Goal: Navigation & Orientation: Understand site structure

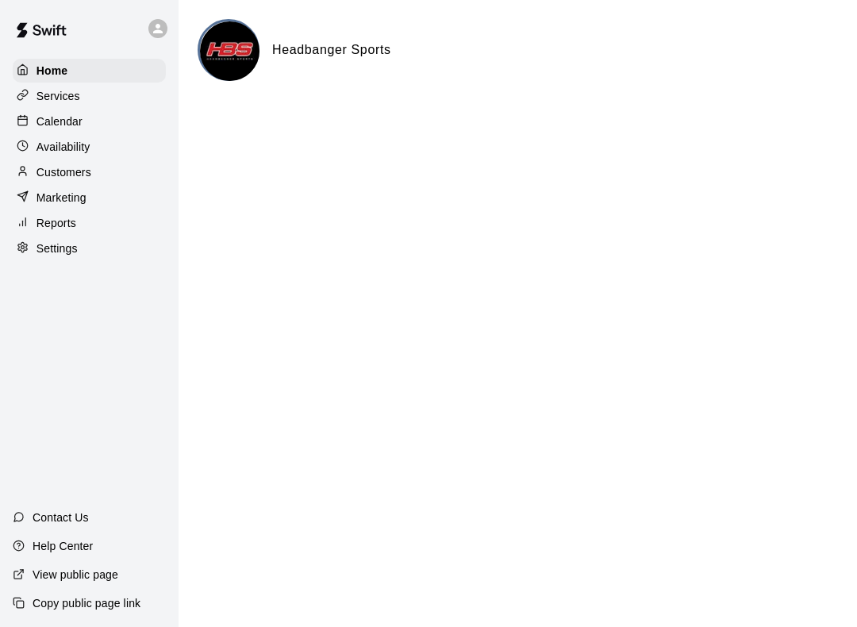
click at [36, 258] on div "Settings" at bounding box center [89, 248] width 153 height 24
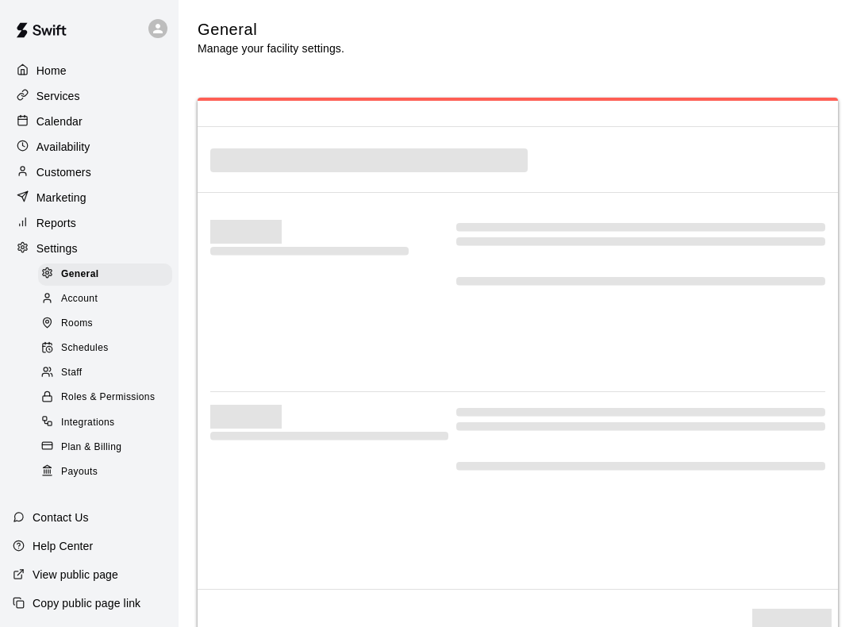
select select "**"
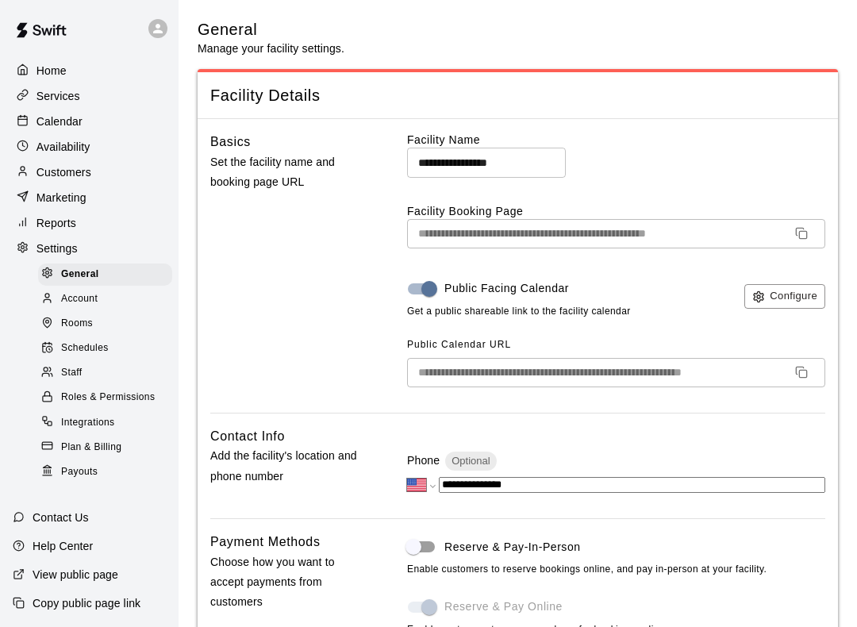
scroll to position [3237, 0]
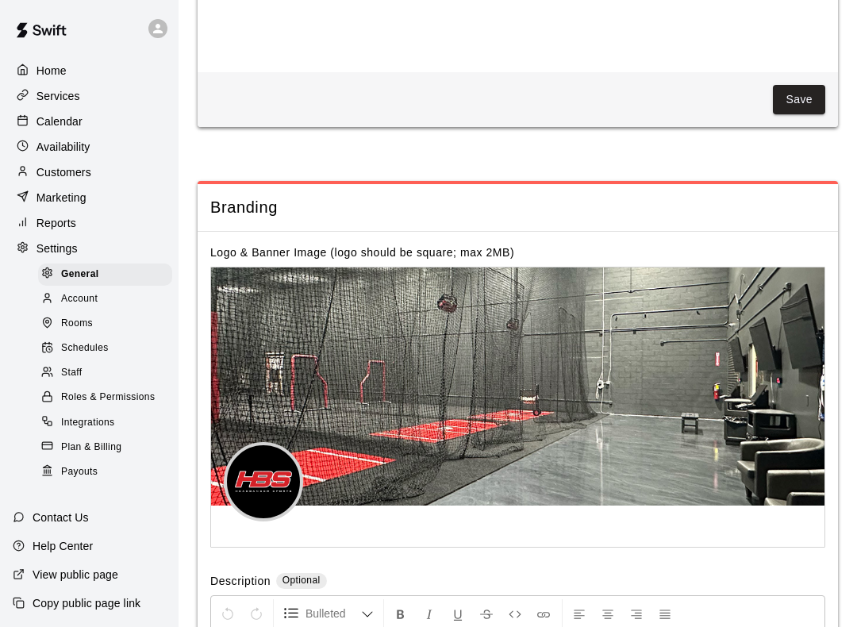
click at [71, 340] on span "Schedules" at bounding box center [85, 348] width 48 height 16
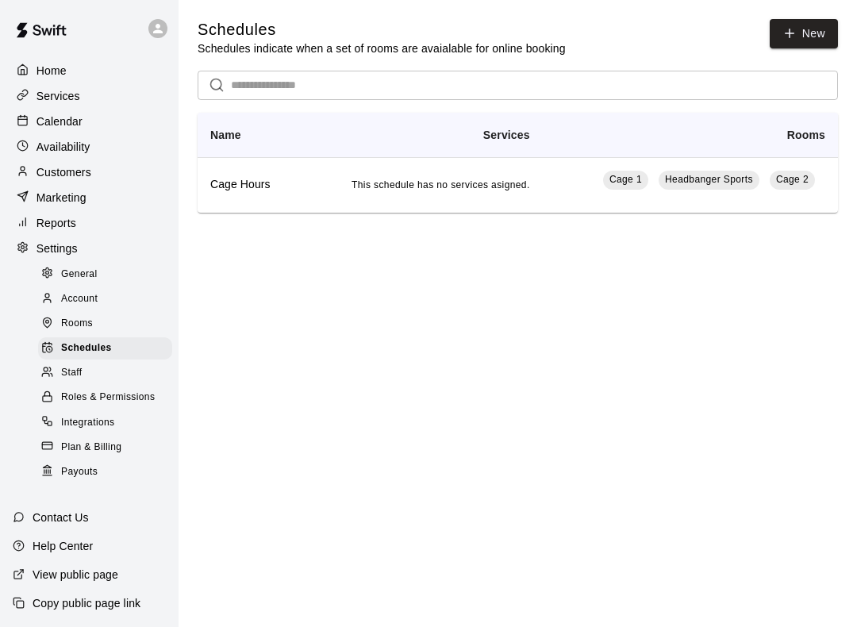
click at [44, 247] on p "Settings" at bounding box center [56, 248] width 41 height 16
select select "**"
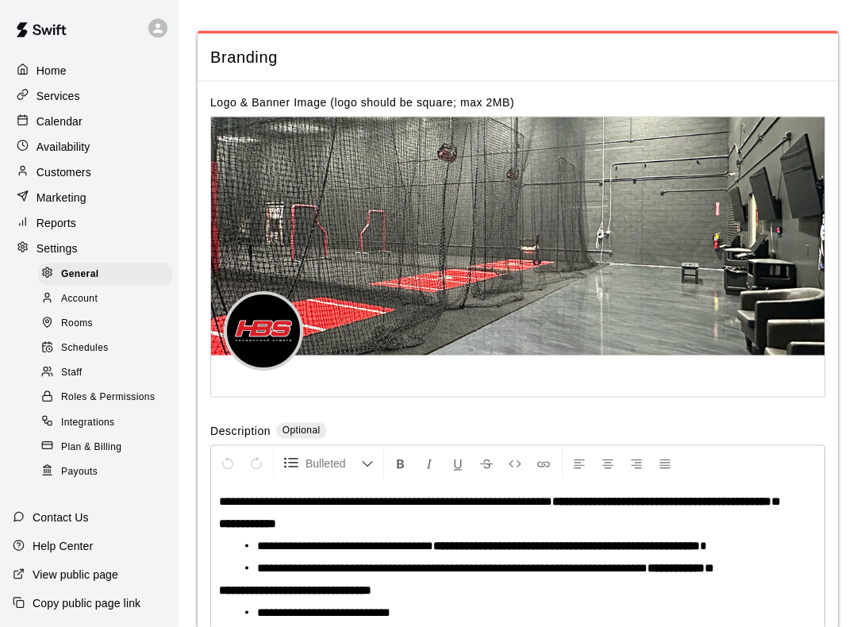
scroll to position [3577, 0]
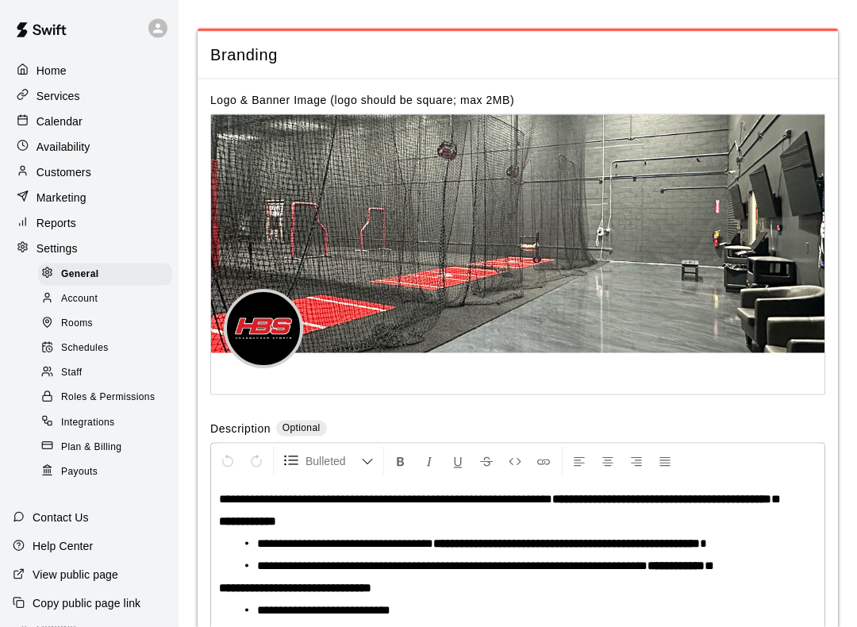
click at [61, 342] on span "Schedules" at bounding box center [85, 348] width 48 height 16
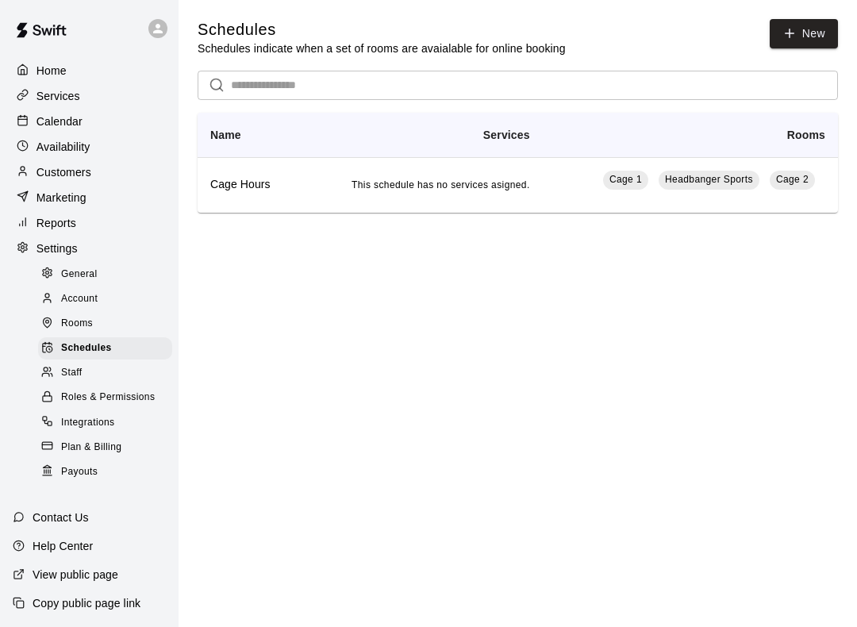
click at [510, 177] on td "This schedule has no services asigned." at bounding box center [420, 185] width 243 height 56
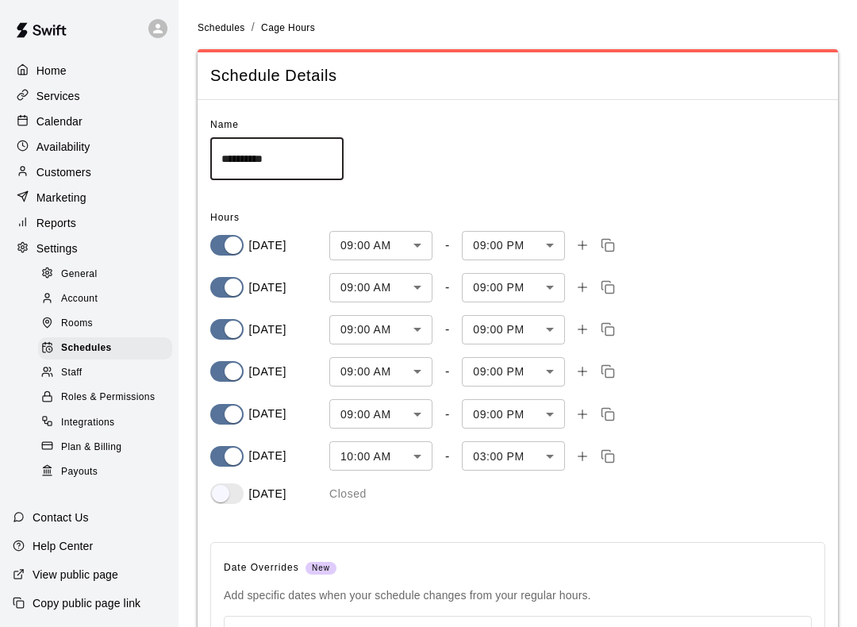
click at [38, 198] on p "Marketing" at bounding box center [61, 198] width 50 height 16
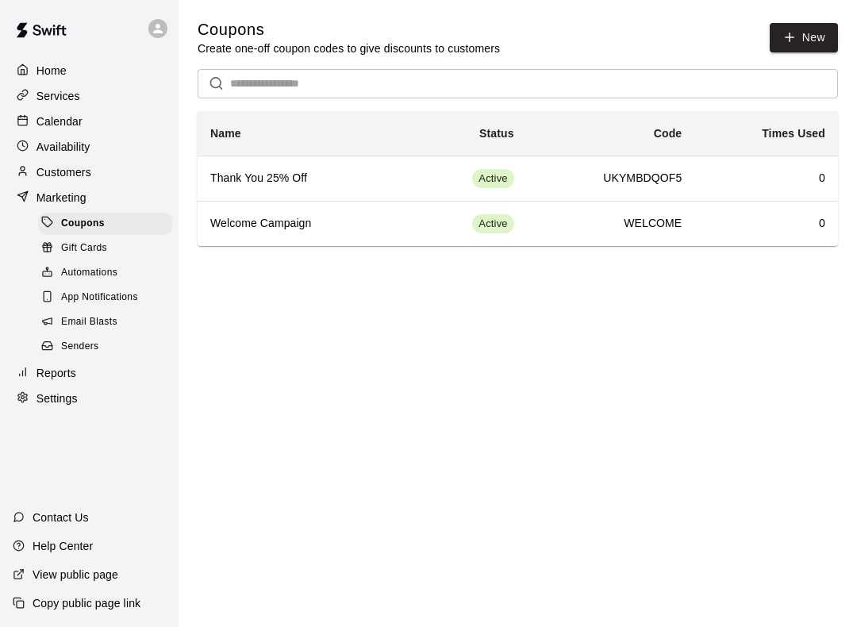
click at [244, 173] on h6 "Thank You 25% Off" at bounding box center [299, 178] width 179 height 17
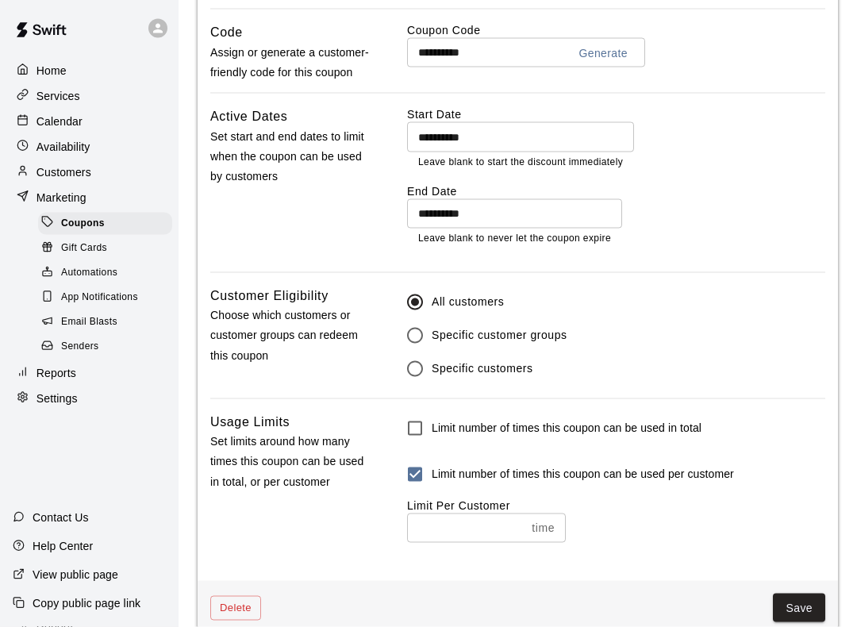
scroll to position [1123, 0]
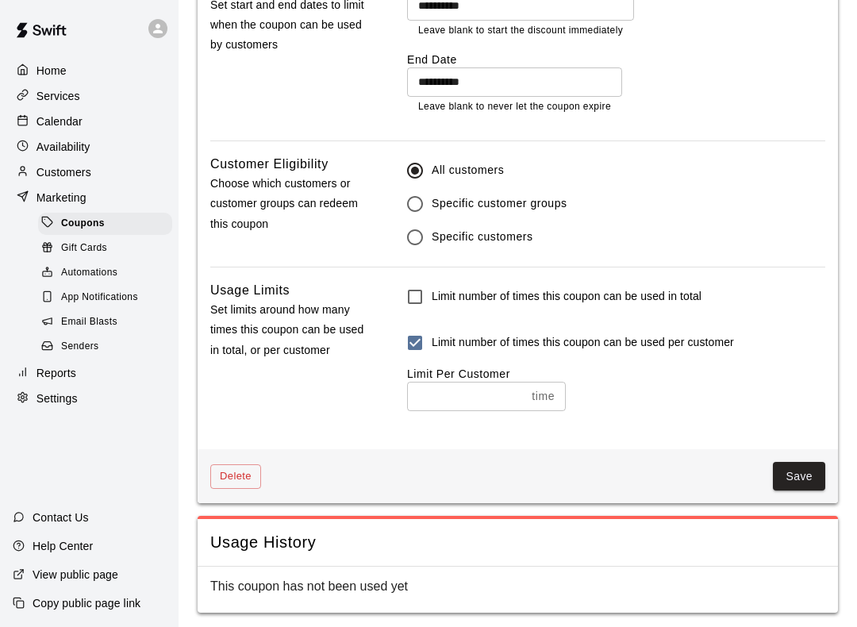
click at [491, 567] on div "This coupon has not been used yet" at bounding box center [518, 590] width 640 height 46
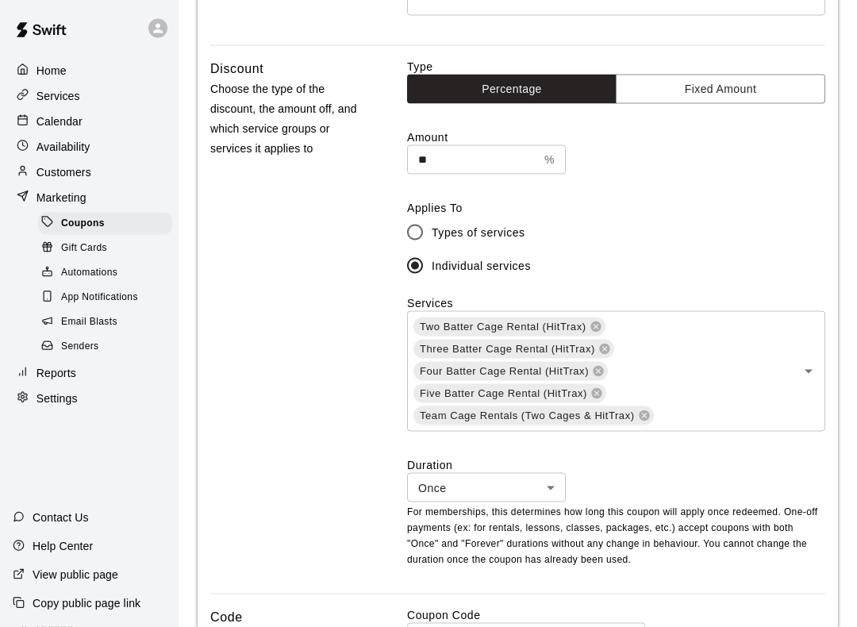
scroll to position [0, 0]
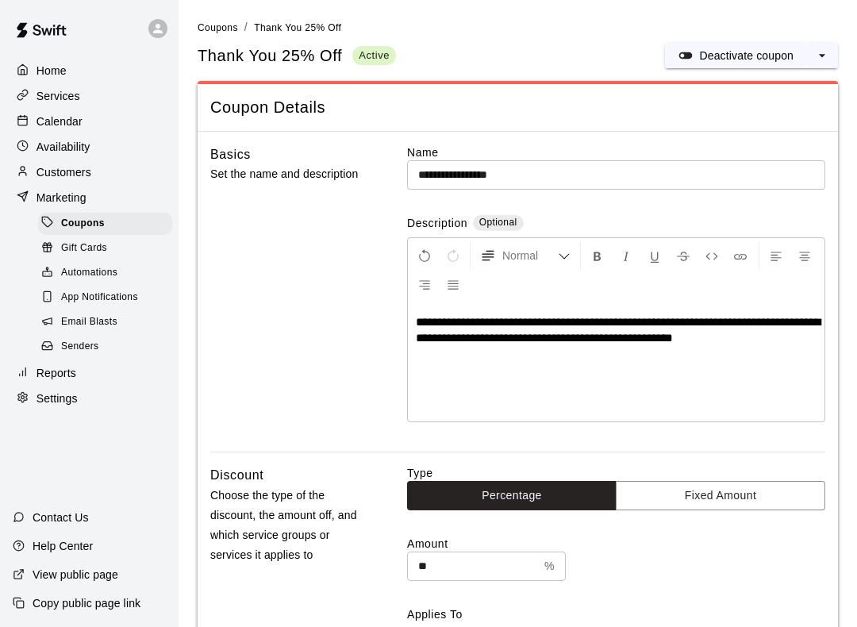
click at [63, 220] on span "Coupons" at bounding box center [83, 224] width 44 height 16
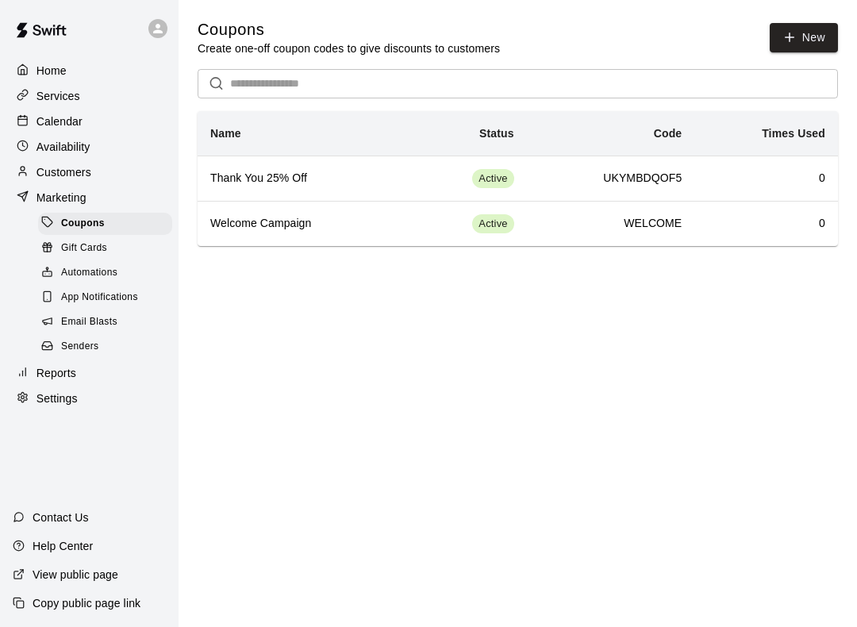
click at [524, 206] on td "Active" at bounding box center [463, 223] width 125 height 45
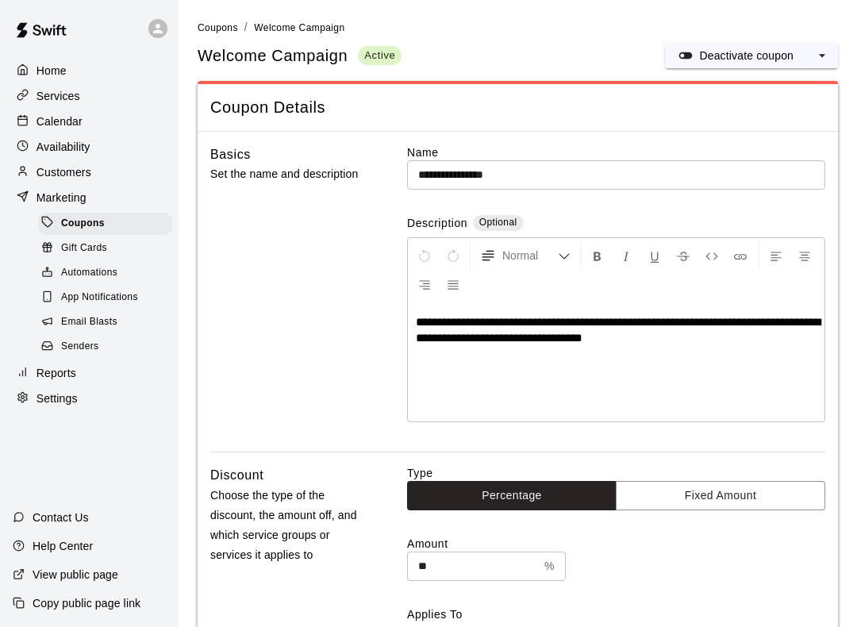
click at [65, 259] on div "Gift Cards" at bounding box center [105, 248] width 134 height 22
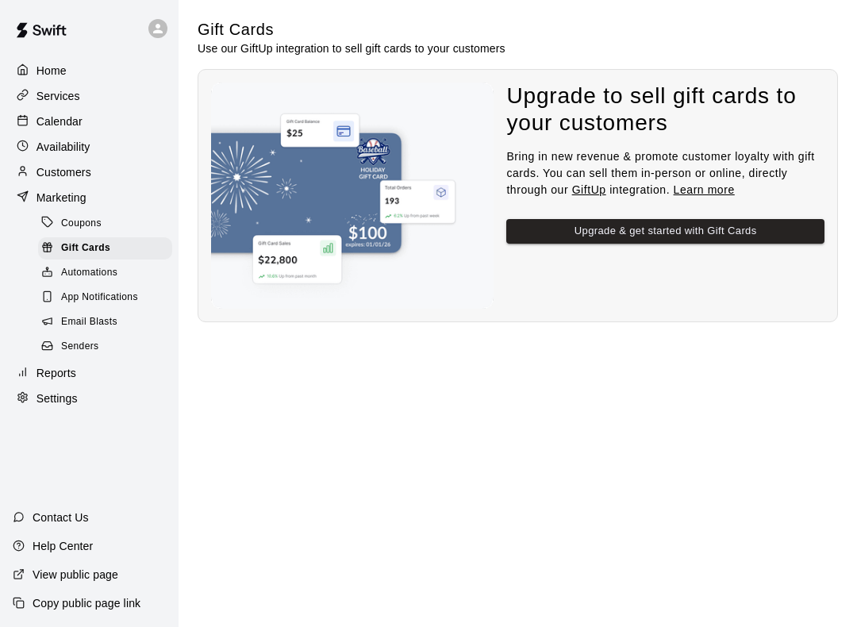
click at [56, 266] on div at bounding box center [51, 273] width 20 height 15
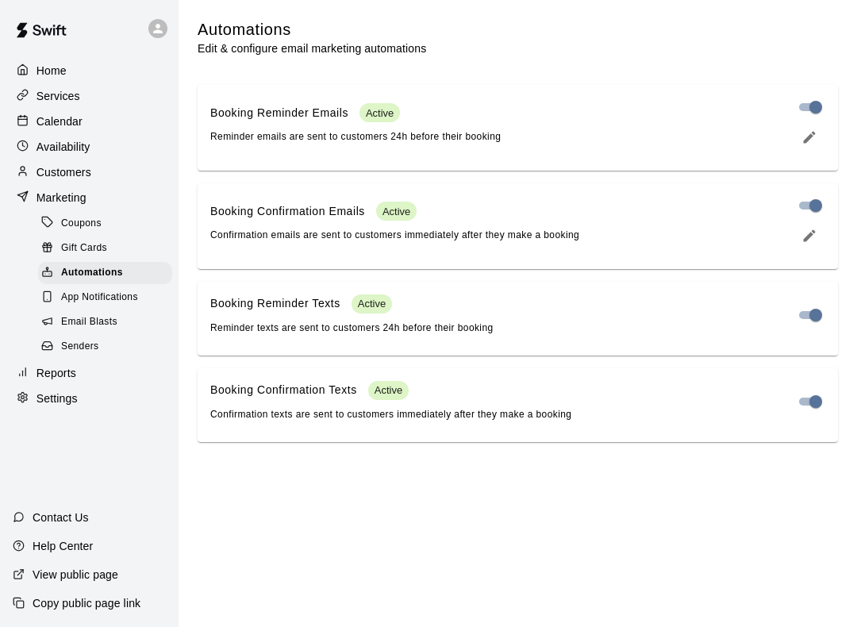
click at [48, 294] on icon at bounding box center [47, 296] width 12 height 12
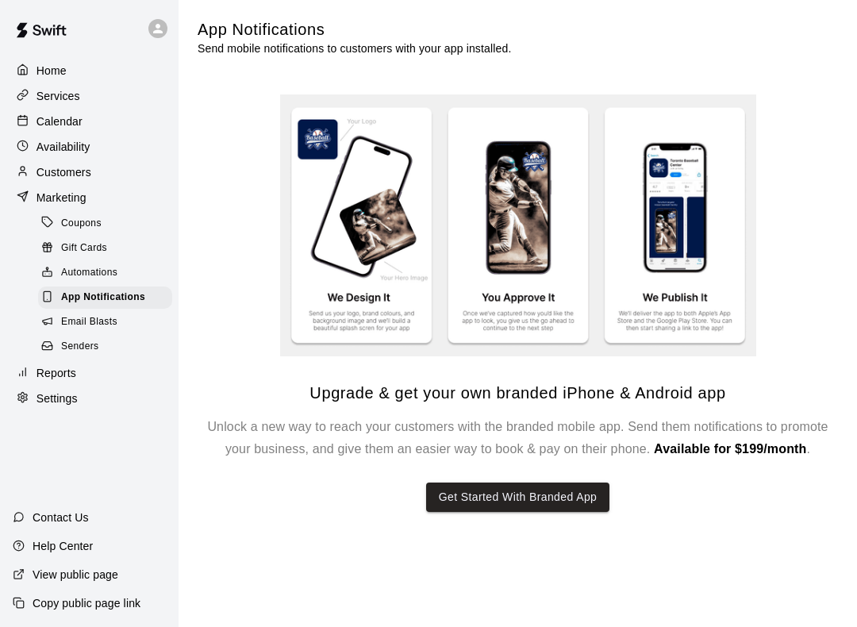
click at [55, 321] on div at bounding box center [51, 322] width 20 height 15
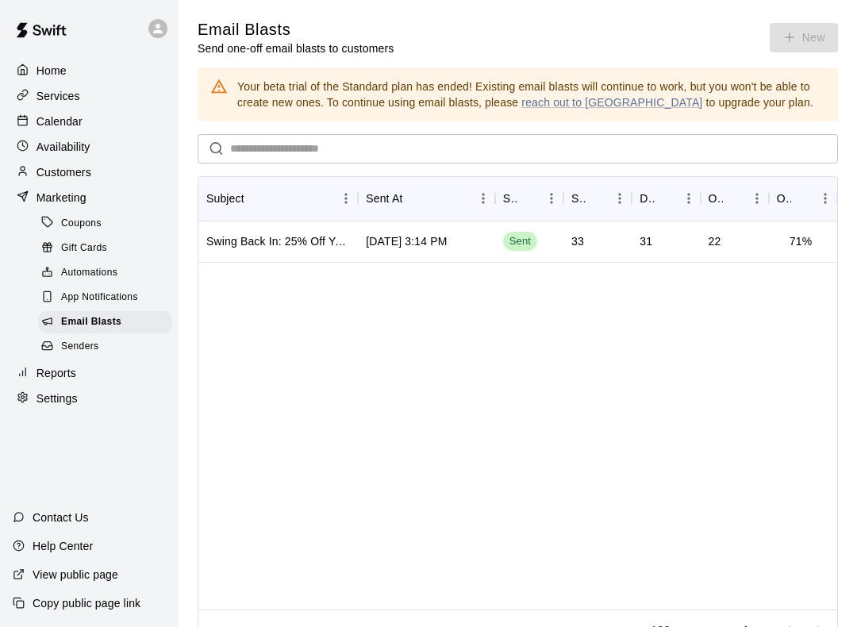
click at [60, 332] on div "Email Blasts" at bounding box center [105, 322] width 134 height 22
click at [60, 343] on div at bounding box center [51, 347] width 20 height 15
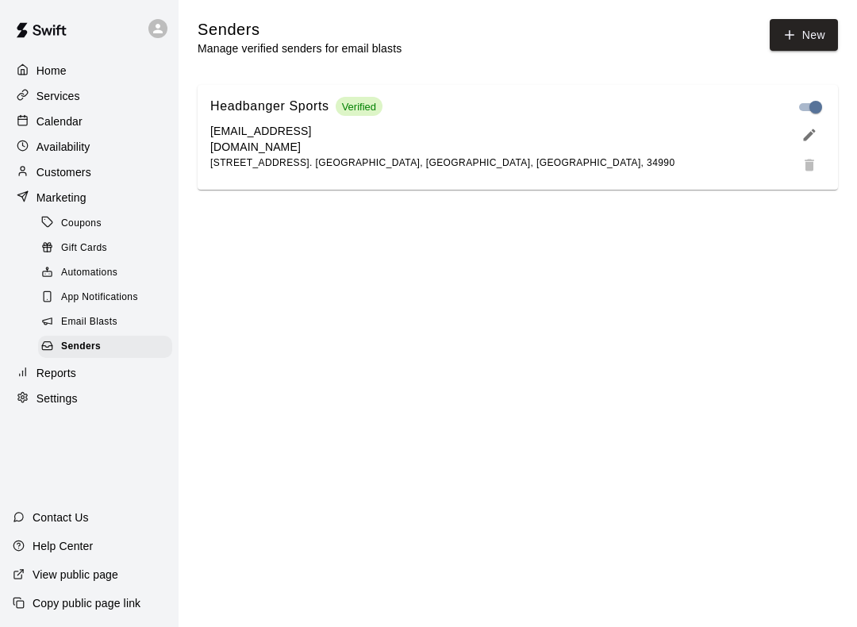
click at [26, 70] on icon at bounding box center [23, 69] width 12 height 12
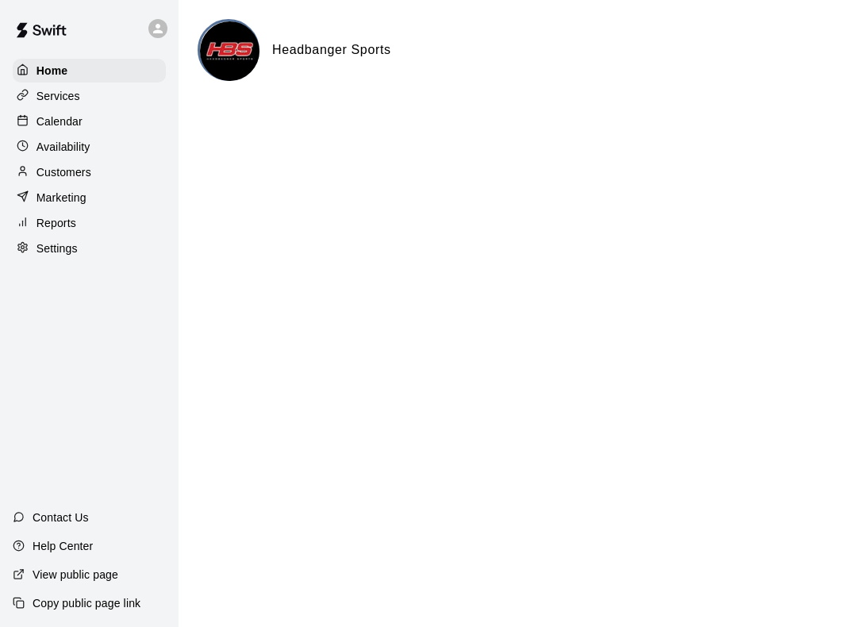
click at [37, 94] on p "Services" at bounding box center [58, 96] width 44 height 16
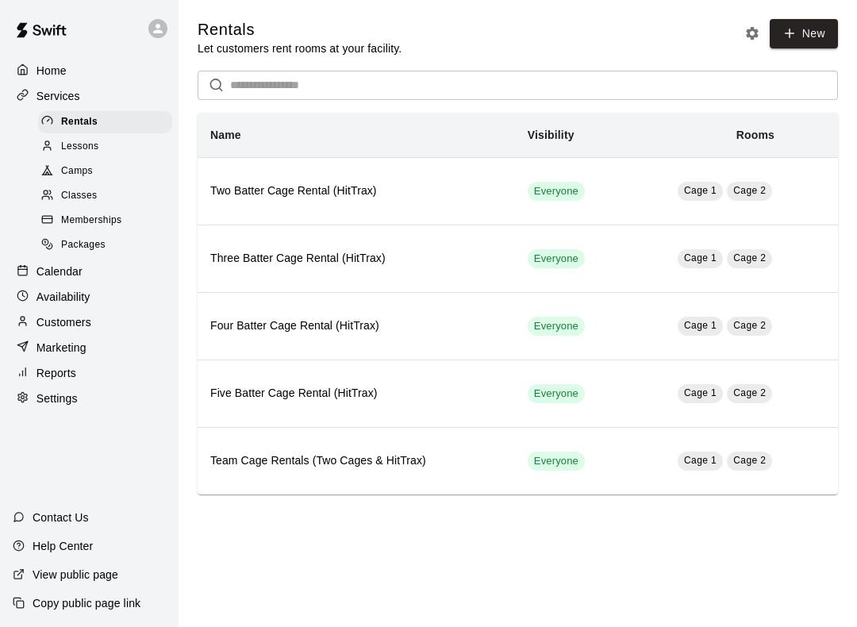
click at [60, 147] on div at bounding box center [51, 147] width 20 height 15
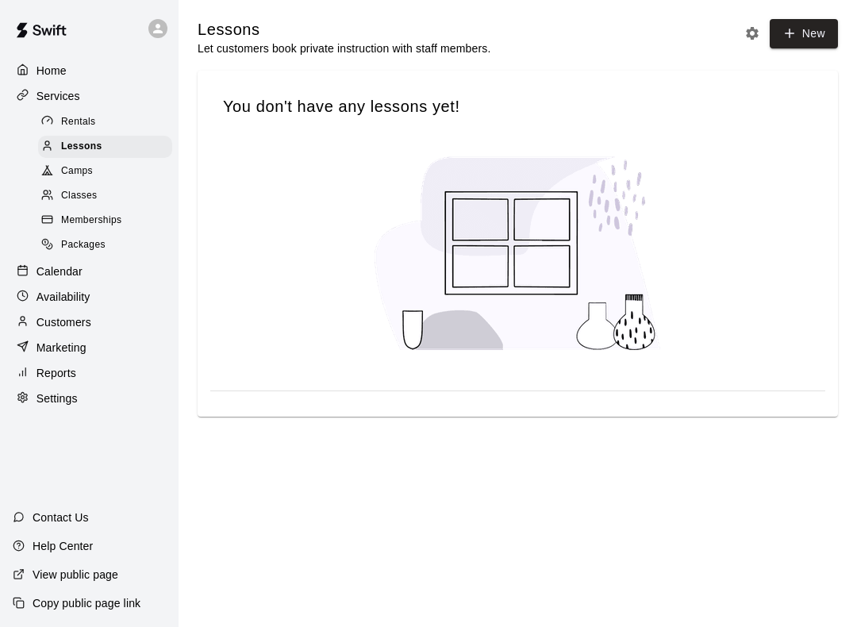
click at [55, 169] on div at bounding box center [51, 171] width 20 height 15
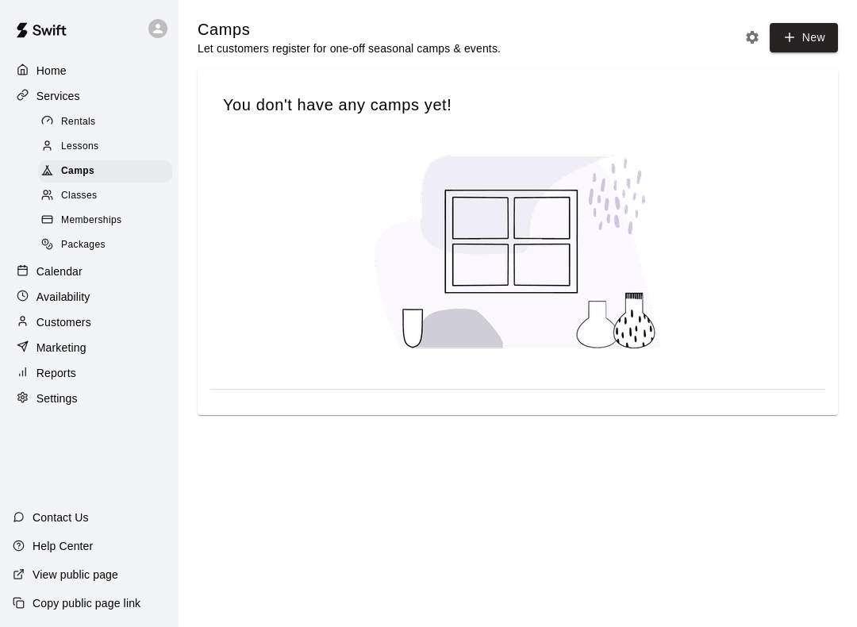
click at [56, 198] on div at bounding box center [51, 196] width 20 height 15
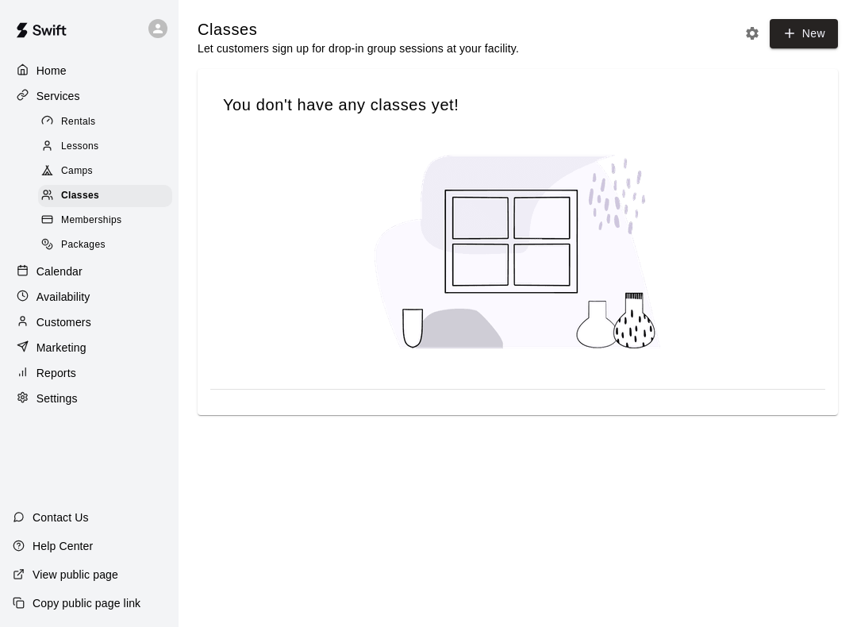
click at [79, 227] on span "Memberships" at bounding box center [91, 221] width 60 height 16
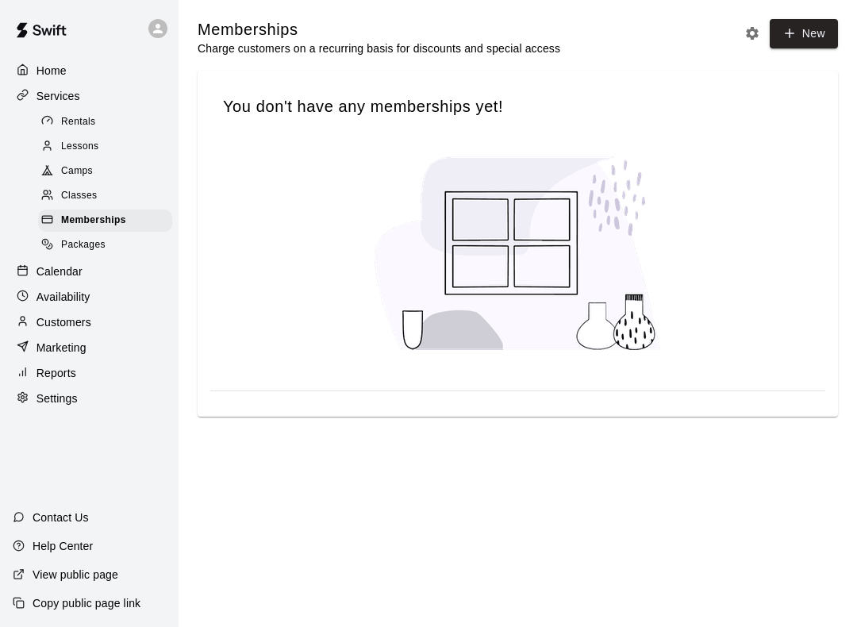
click at [75, 245] on span "Packages" at bounding box center [83, 245] width 44 height 16
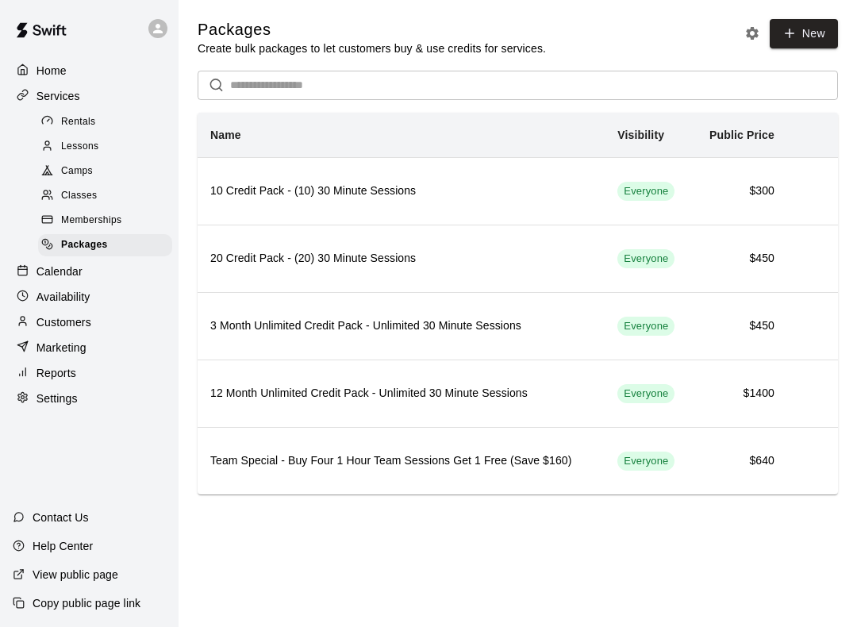
click at [27, 63] on div at bounding box center [27, 70] width 20 height 15
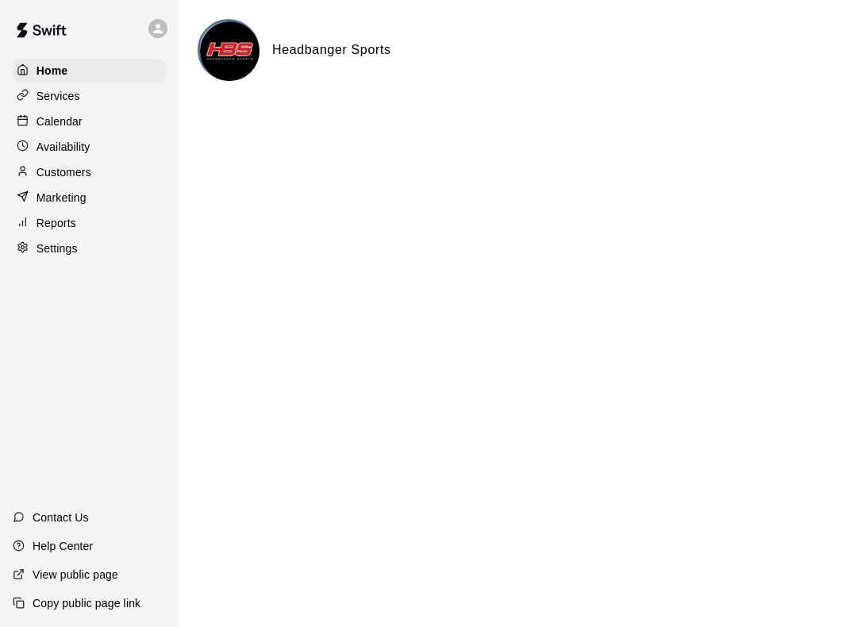
click at [94, 126] on div "Calendar" at bounding box center [89, 121] width 153 height 24
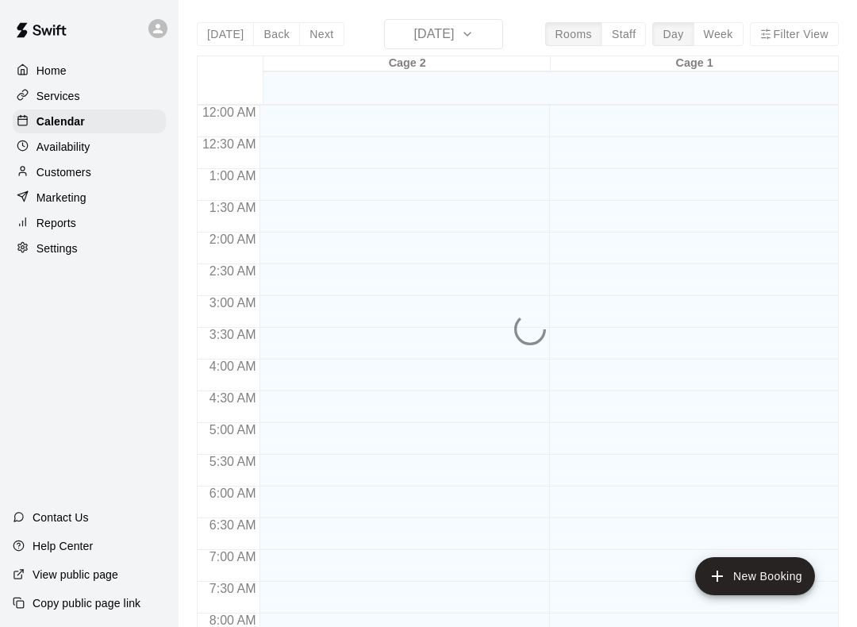
scroll to position [921, 0]
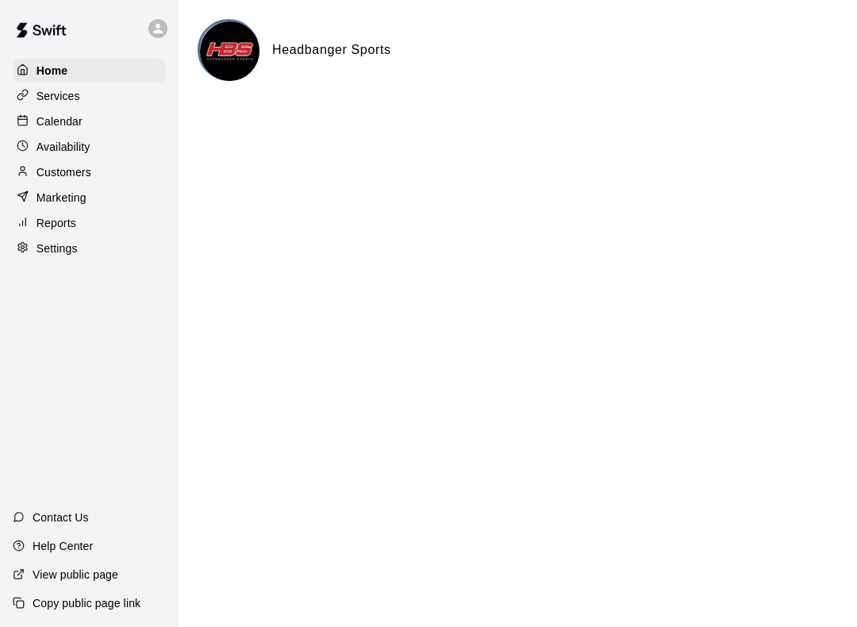
click at [92, 142] on div "Availability" at bounding box center [89, 147] width 153 height 24
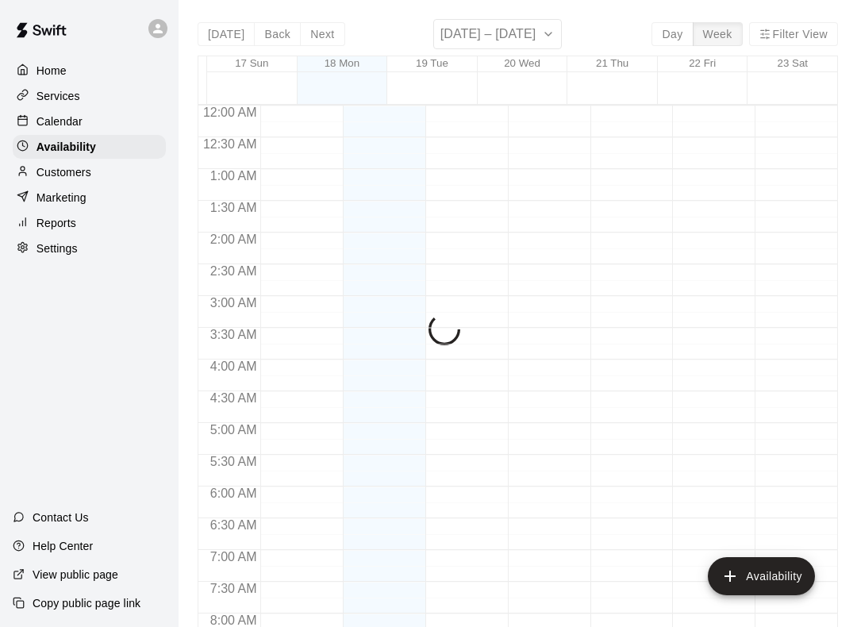
scroll to position [969, 0]
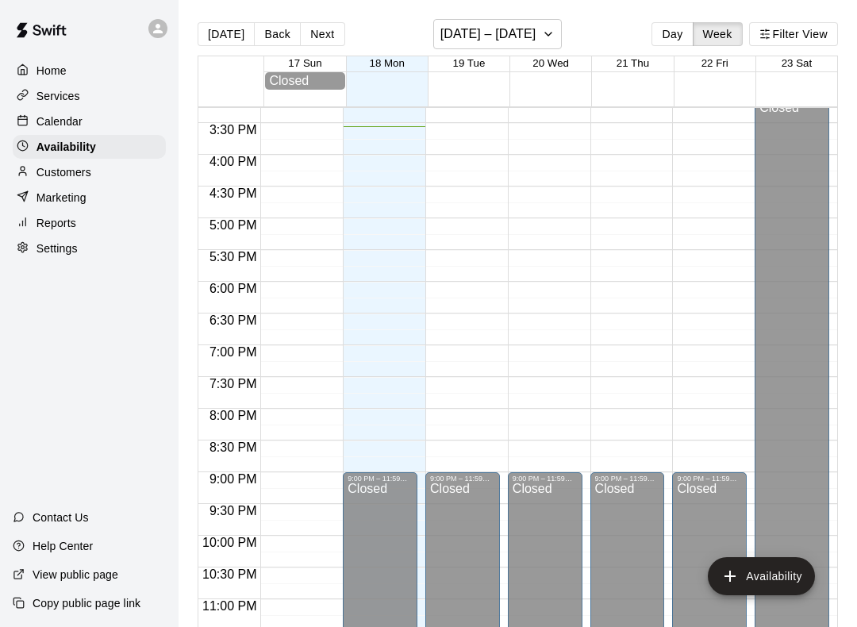
click at [72, 117] on p "Calendar" at bounding box center [59, 121] width 46 height 16
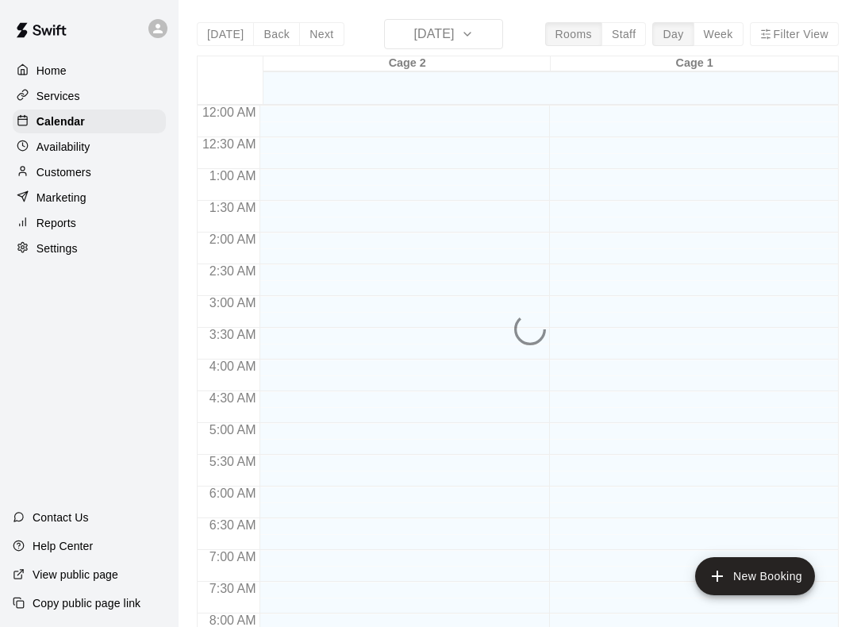
scroll to position [921, 0]
